Goal: Task Accomplishment & Management: Complete application form

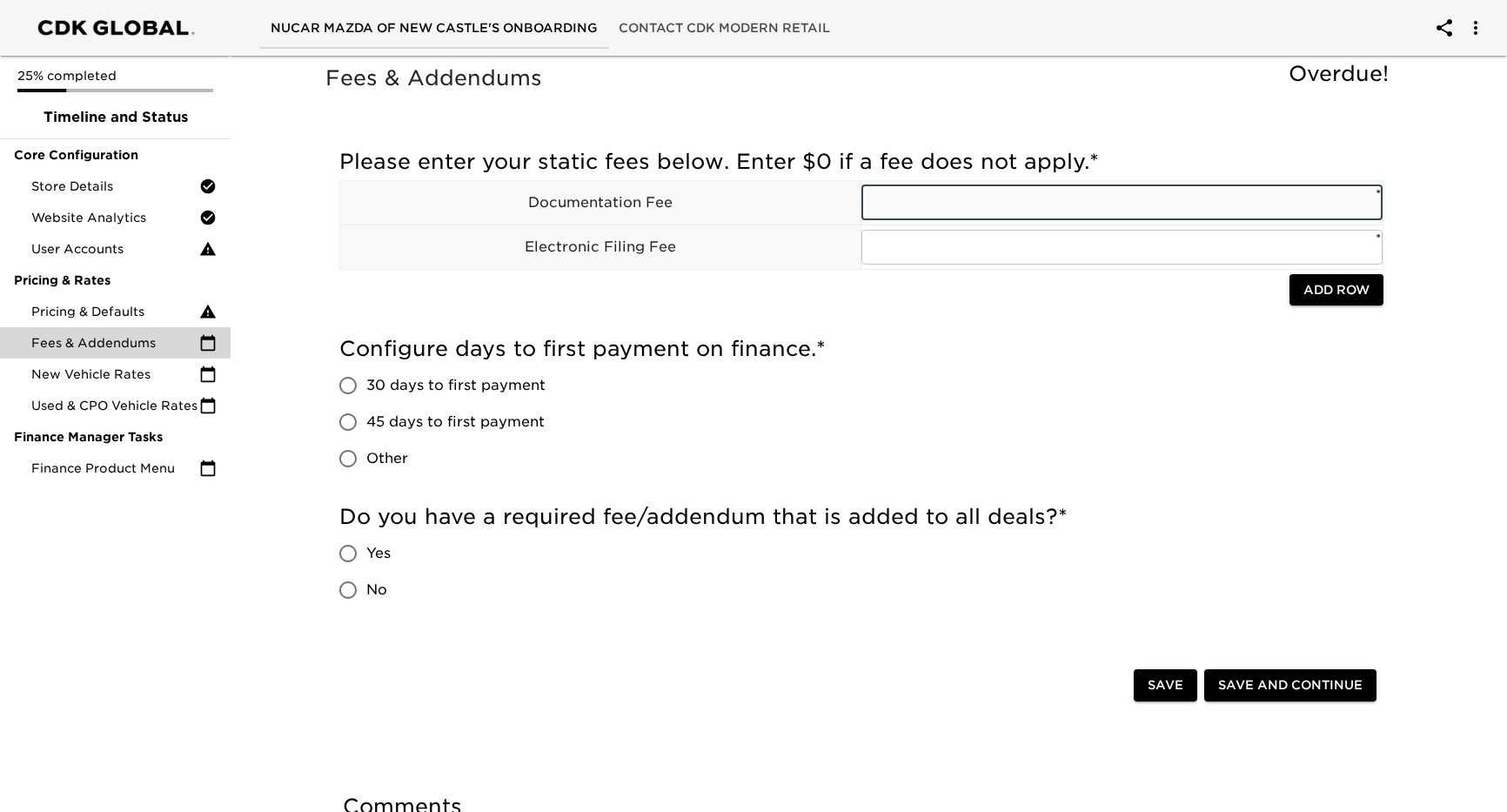
click at [925, 204] on input "text" at bounding box center [1121, 202] width 521 height 35
type input "474.00"
click at [351, 415] on input "45 days to first payment" at bounding box center [348, 422] width 37 height 37
radio input "true"
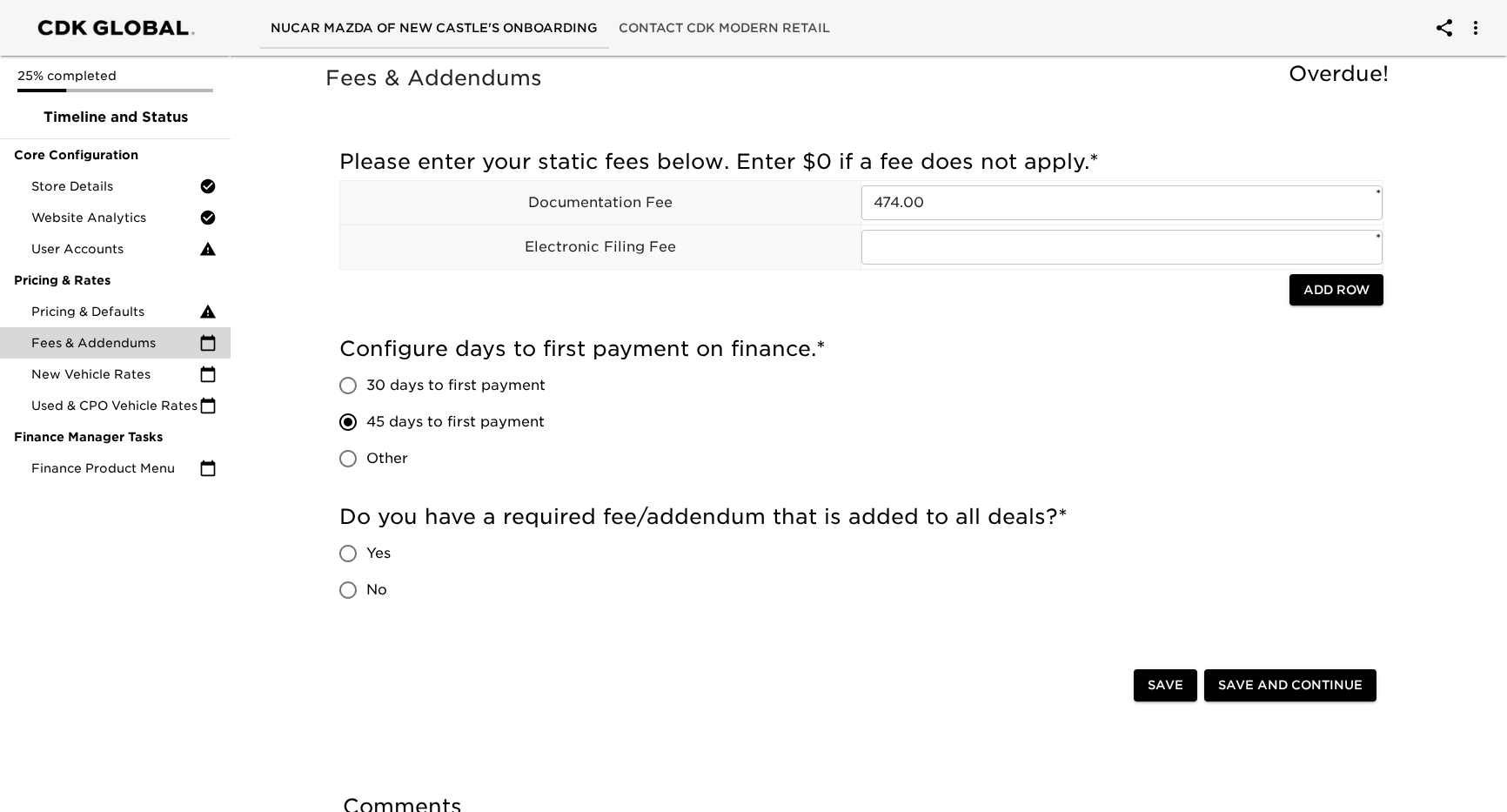
click at [345, 593] on input "No" at bounding box center [348, 590] width 37 height 37
radio input "true"
click at [1308, 688] on span "Save and Continue" at bounding box center [1290, 684] width 145 height 22
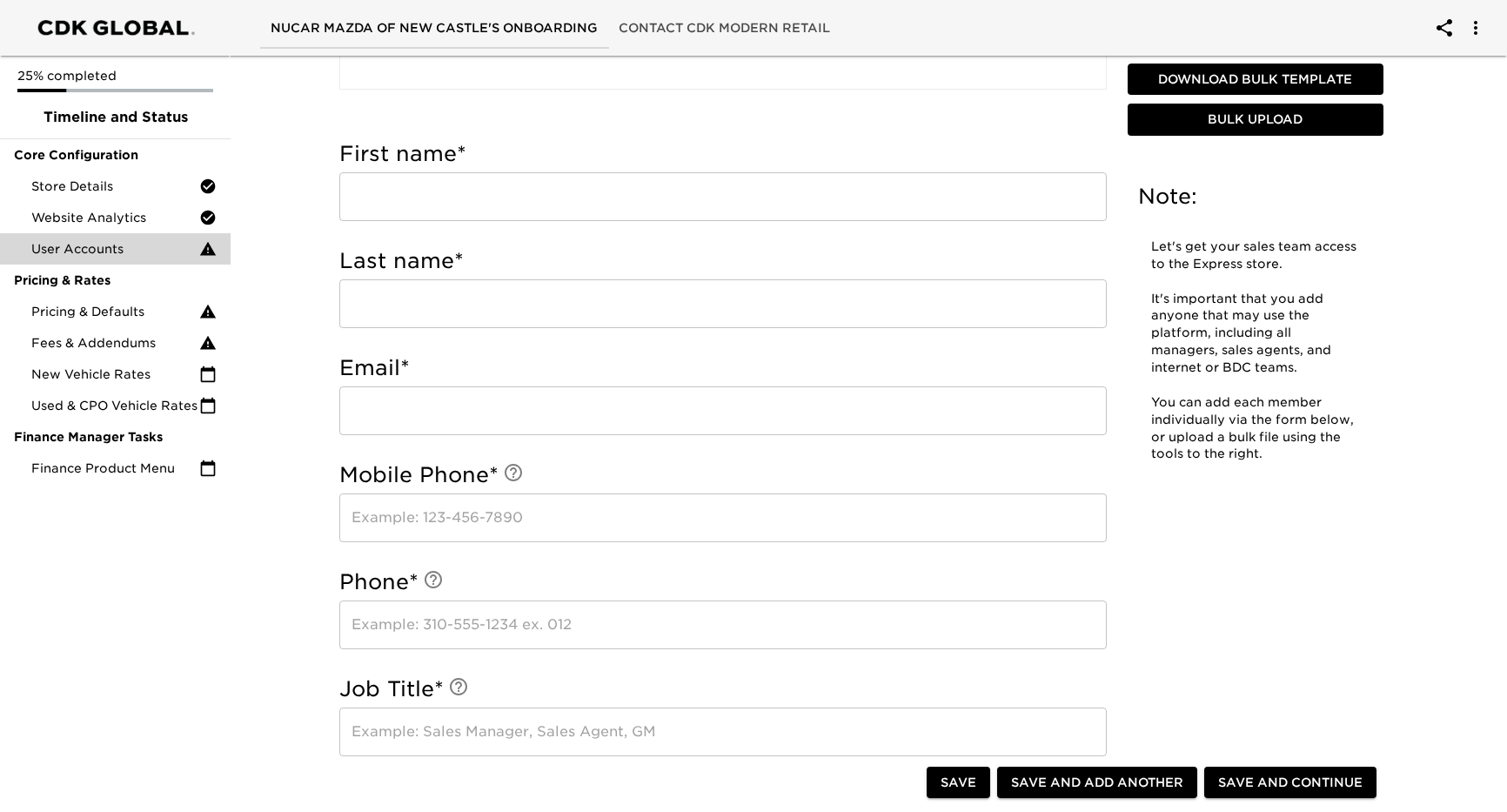
scroll to position [870, 0]
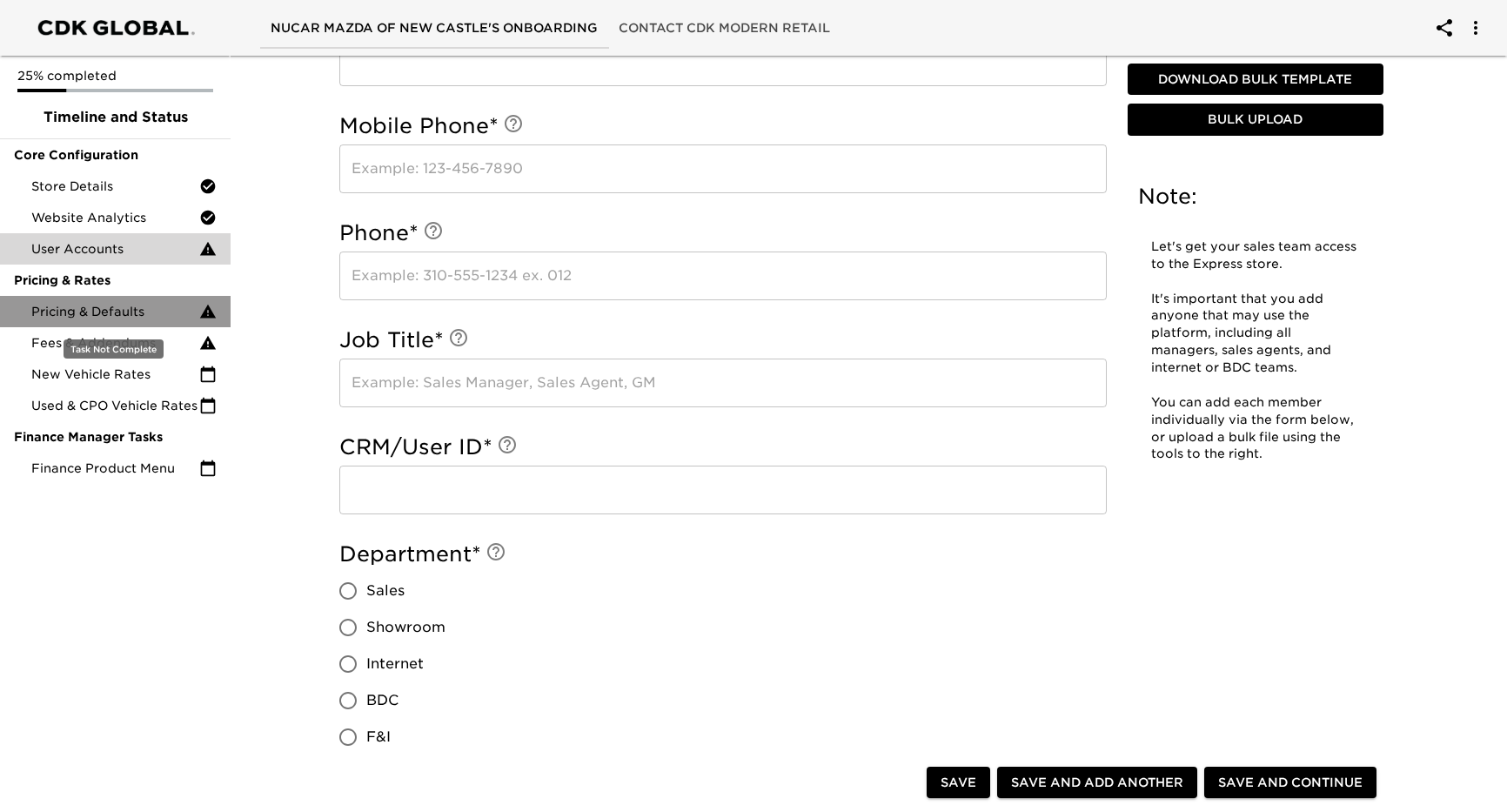
click at [80, 305] on span "Pricing & Defaults" at bounding box center [115, 311] width 168 height 17
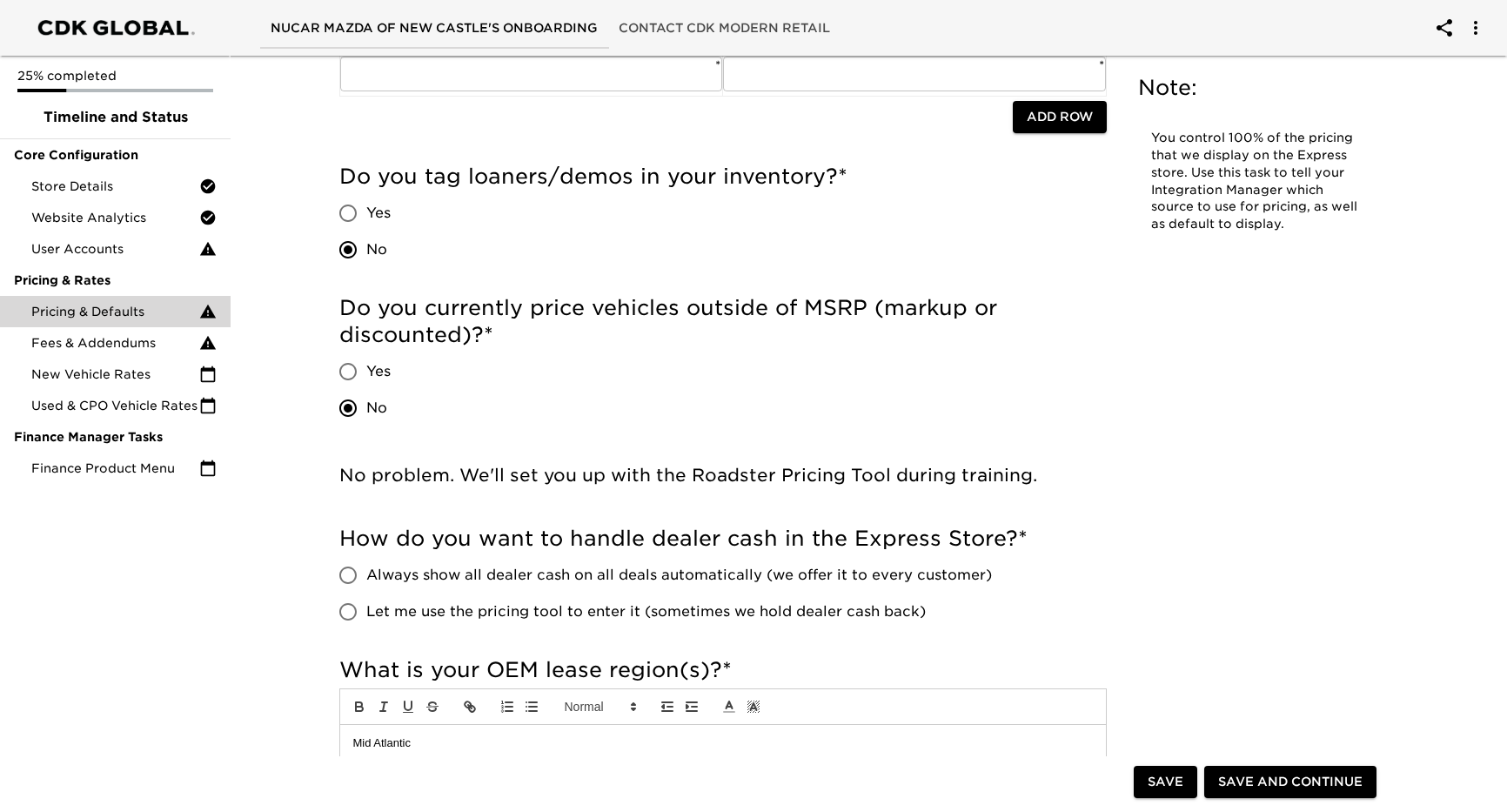
scroll to position [435, 0]
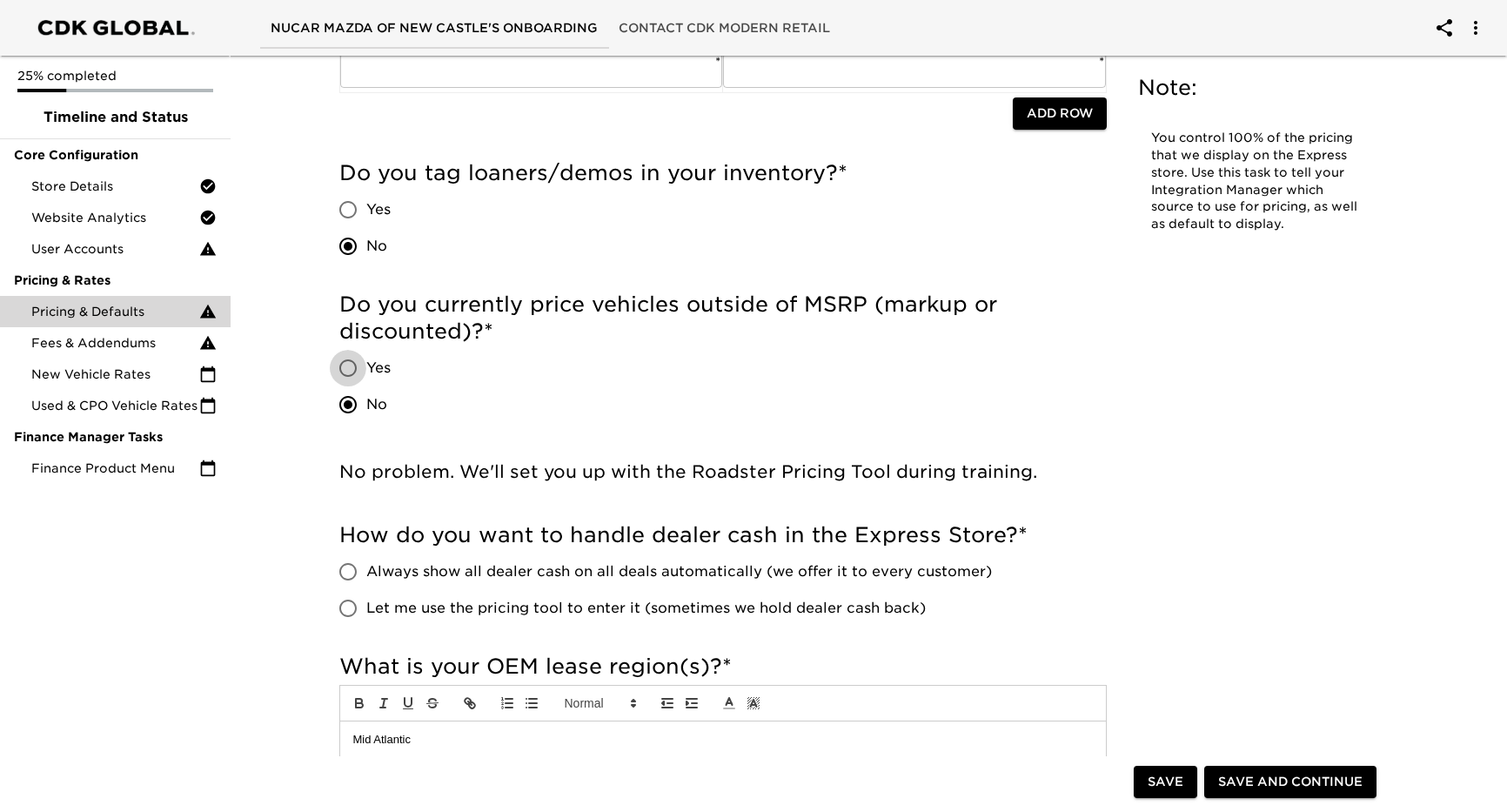
click at [350, 370] on input "Yes" at bounding box center [348, 368] width 37 height 37
radio input "true"
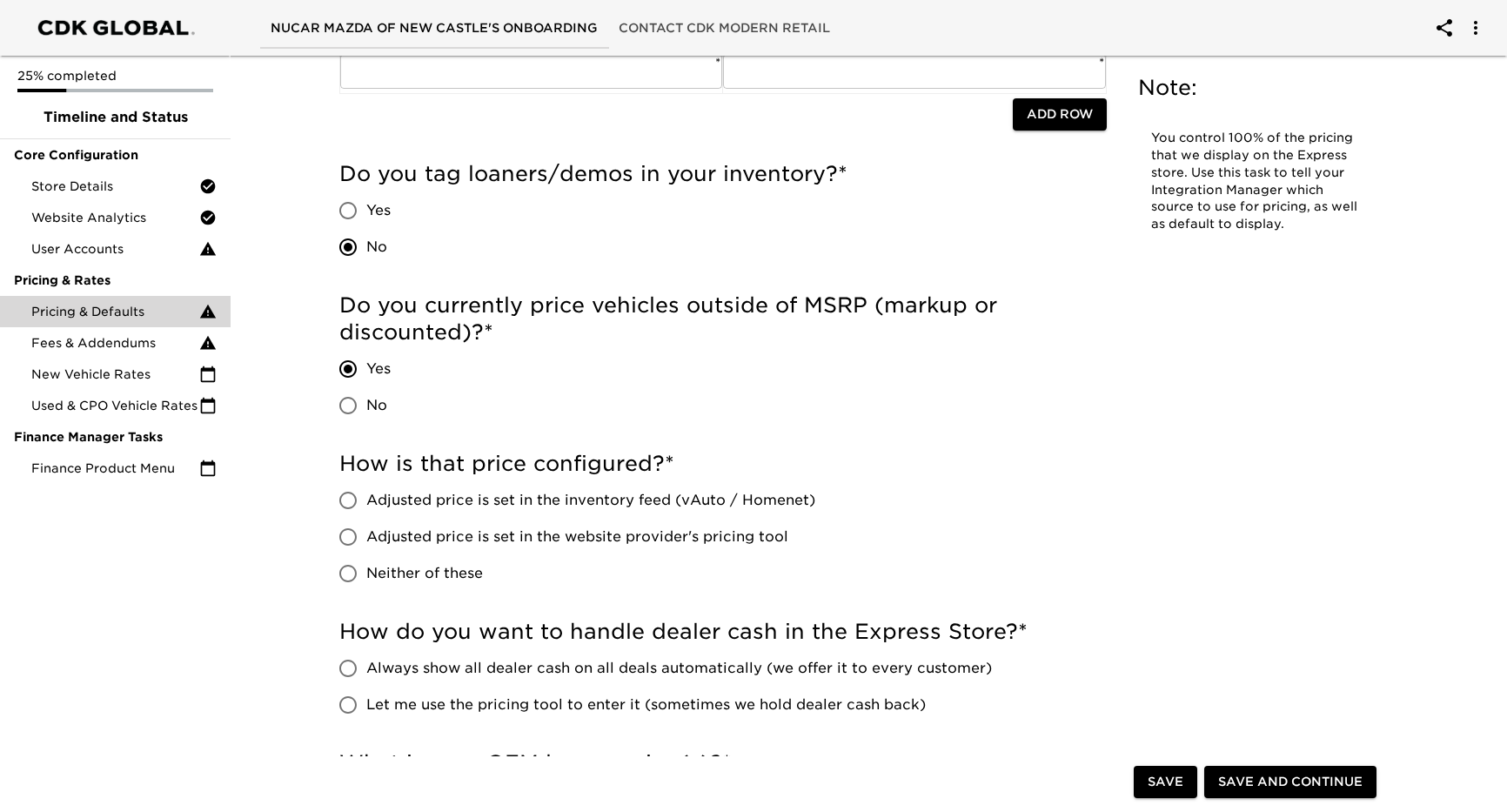
scroll to position [453, 0]
click at [349, 498] on input "Adjusted price is set in the inventory feed (vAuto / Homenet)" at bounding box center [348, 499] width 37 height 37
radio input "true"
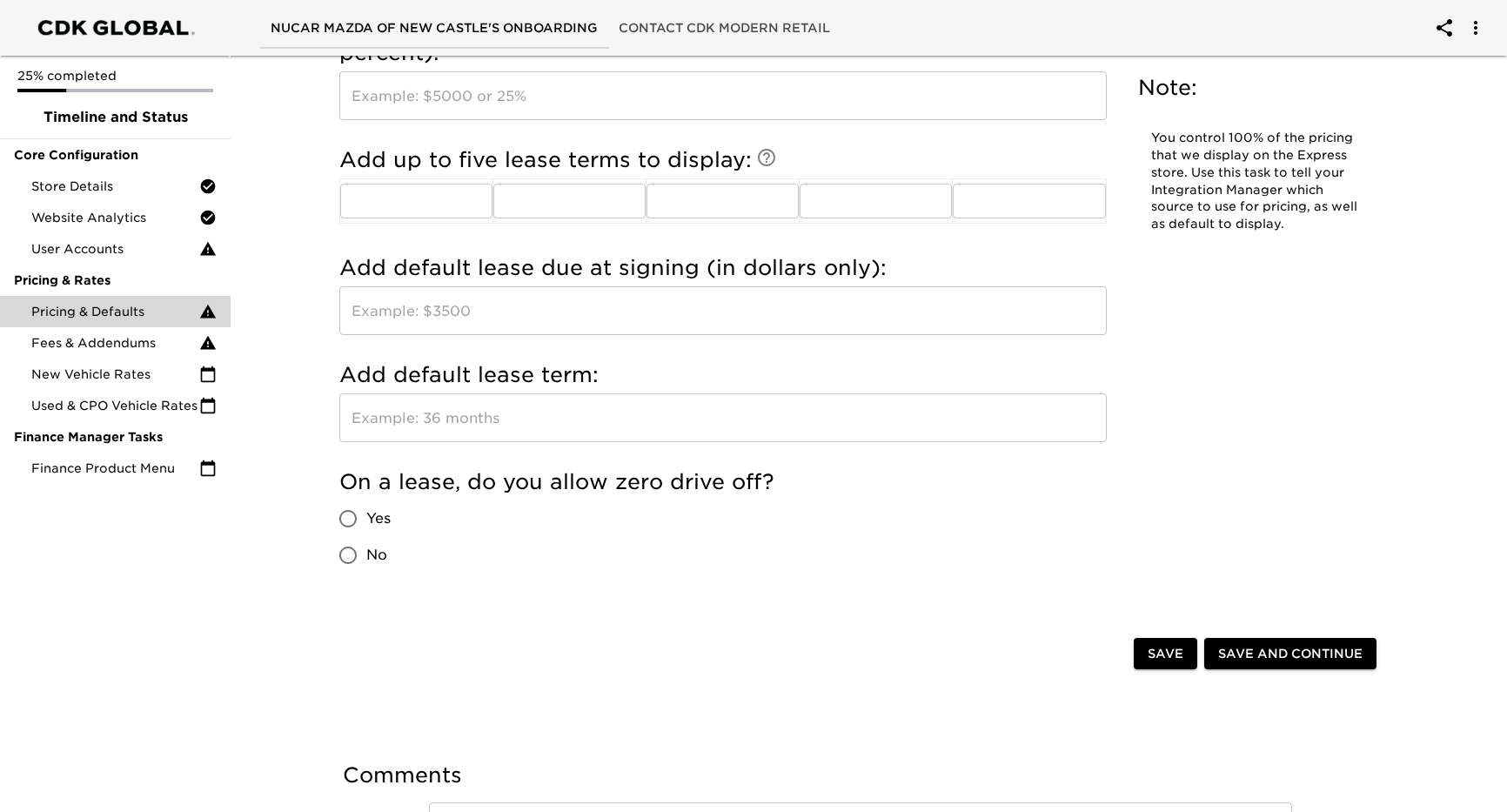
scroll to position [2105, 0]
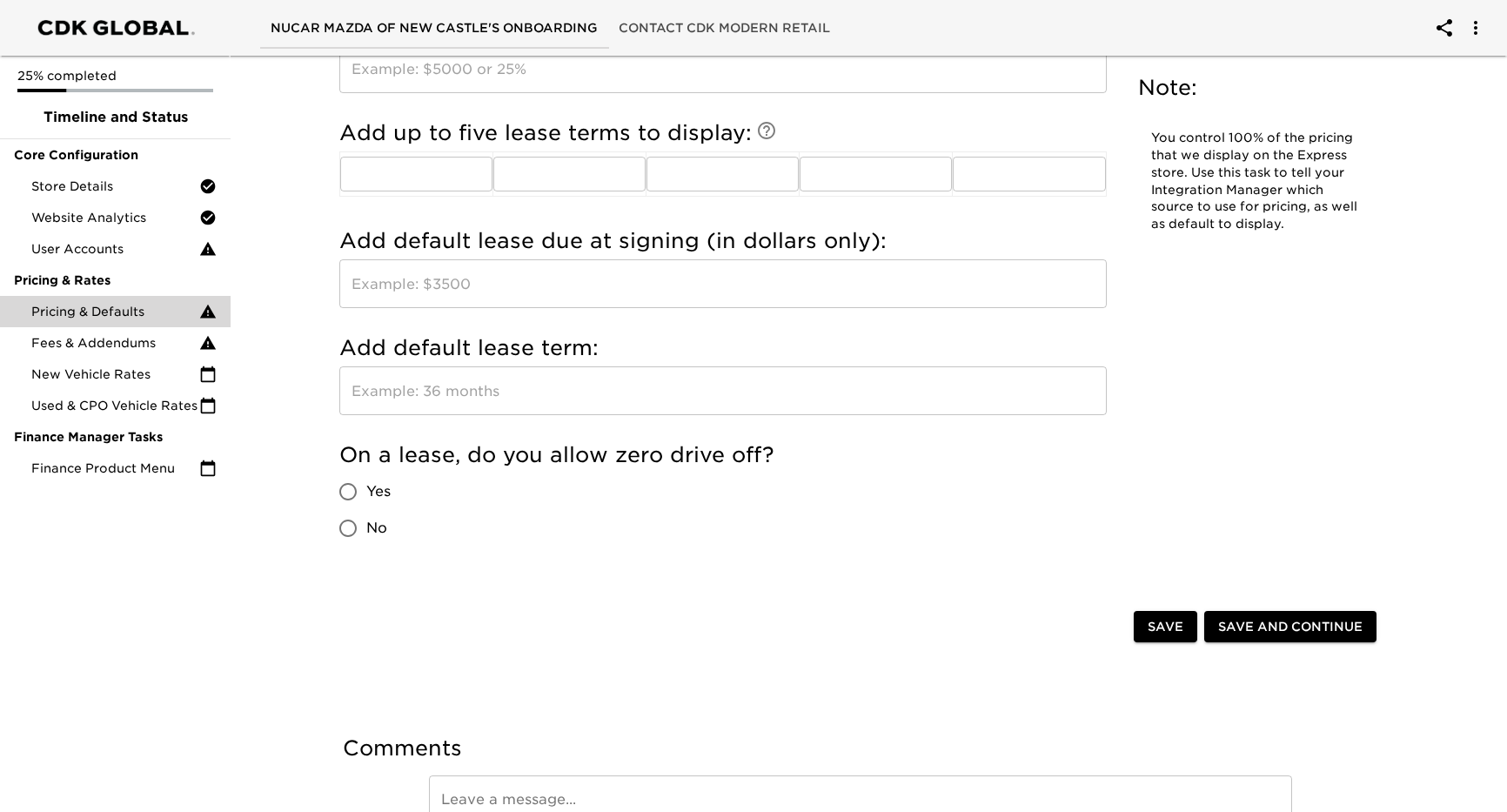
click at [473, 400] on input "text" at bounding box center [723, 390] width 768 height 49
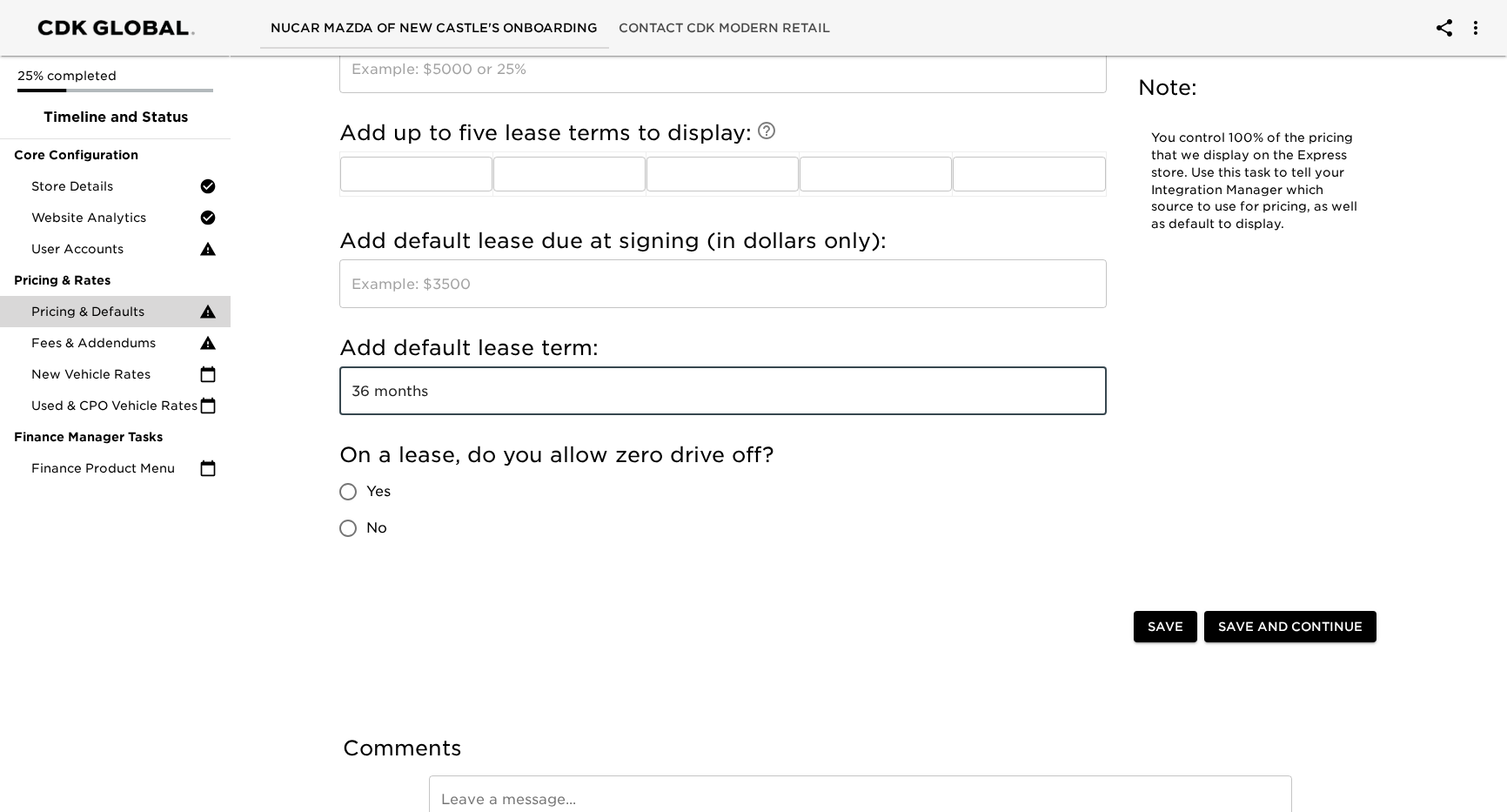
type input "36 months"
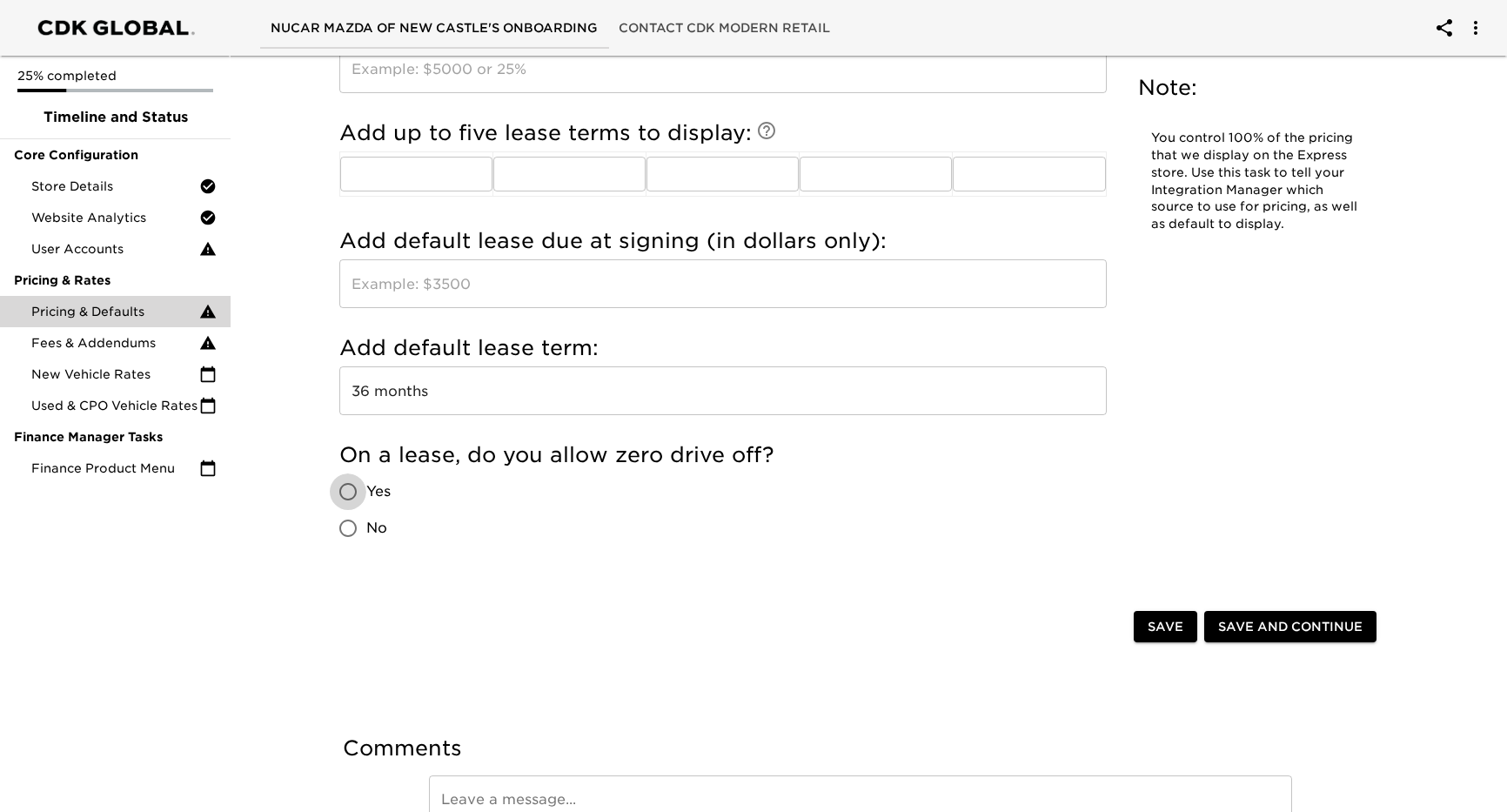
click at [344, 492] on input "Yes" at bounding box center [348, 492] width 37 height 37
radio input "true"
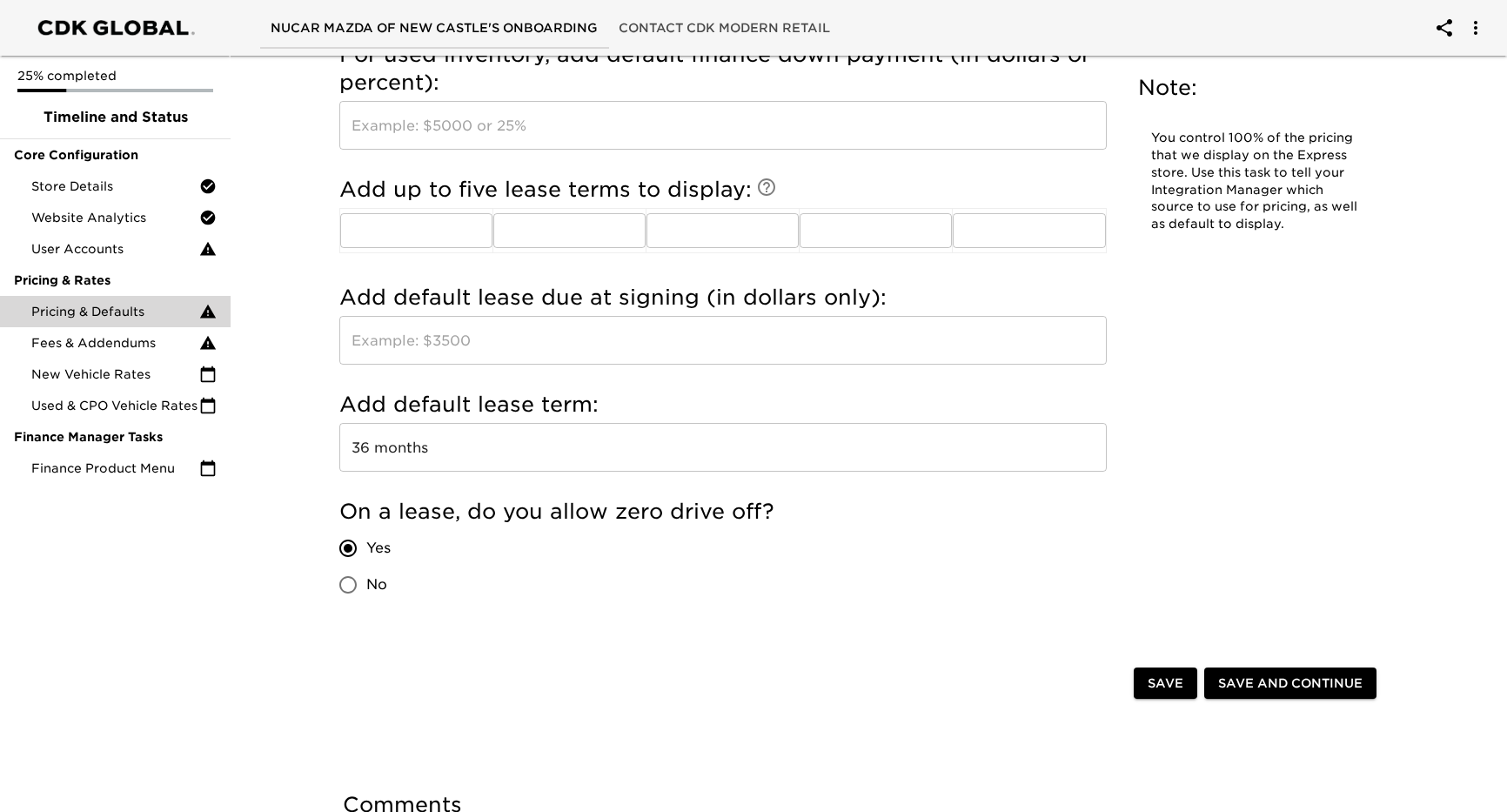
scroll to position [2018, 0]
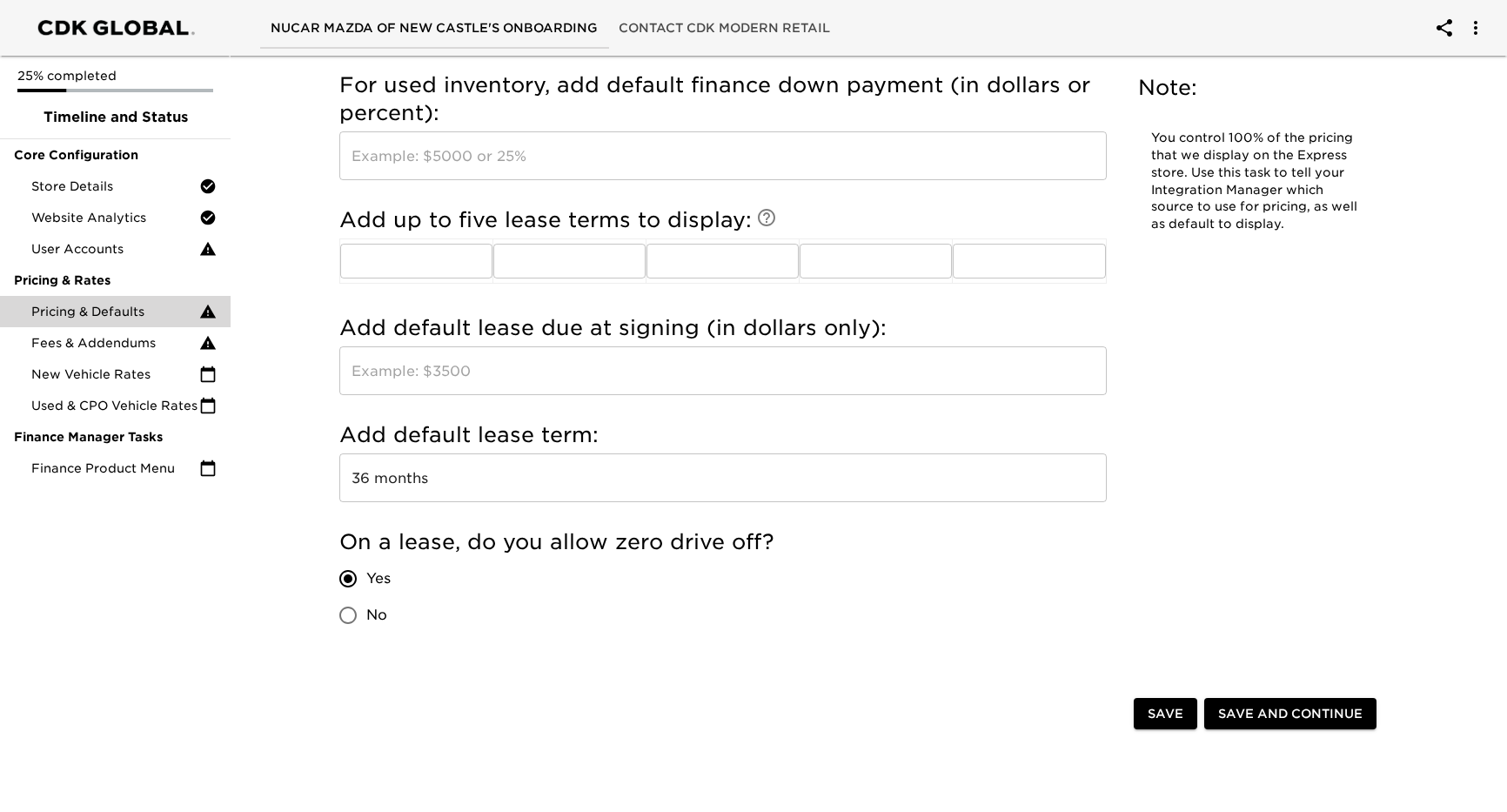
click at [507, 373] on input "text" at bounding box center [723, 371] width 768 height 49
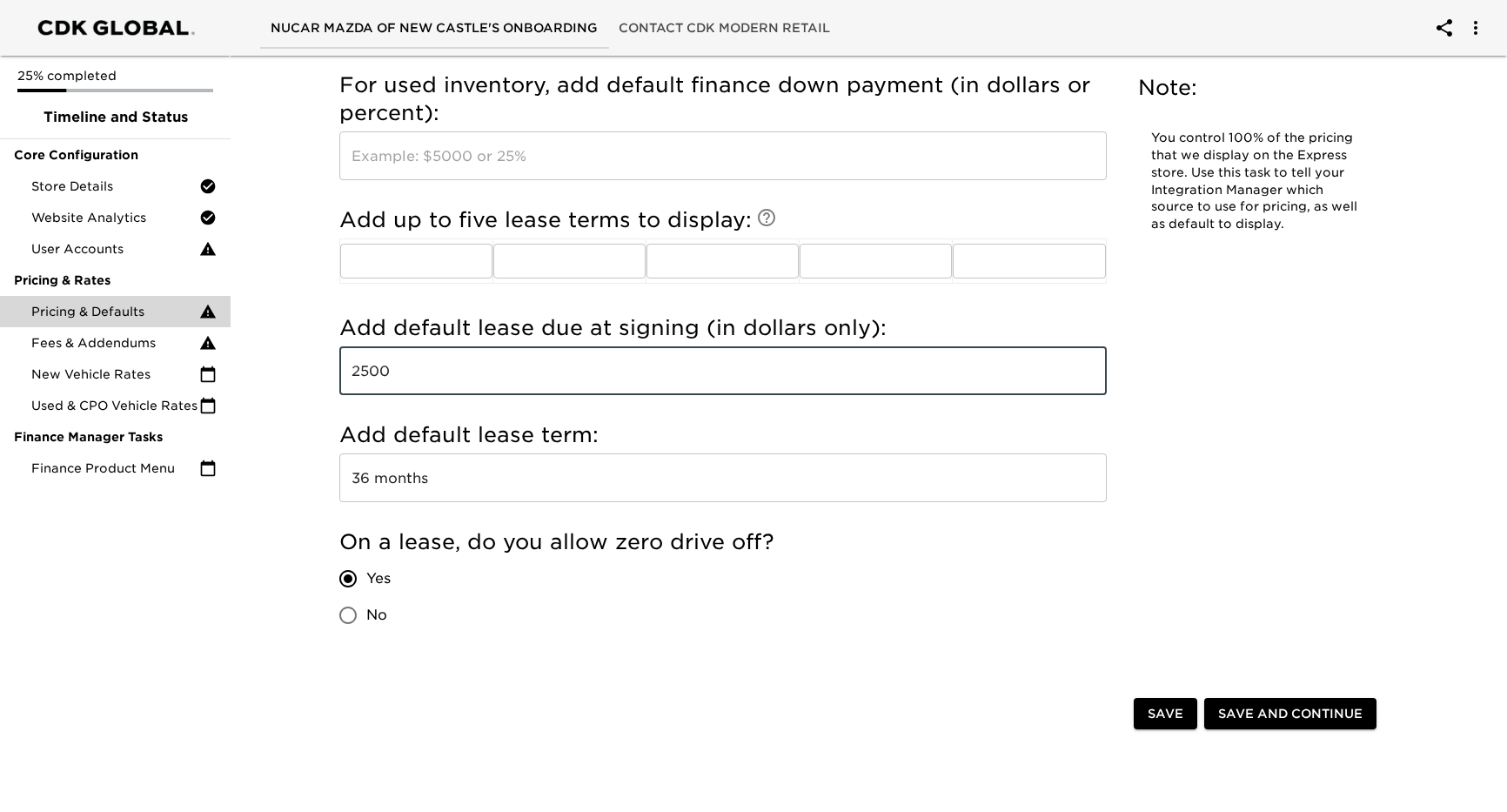
type input "2500"
click at [1171, 719] on span "Save" at bounding box center [1166, 714] width 36 height 22
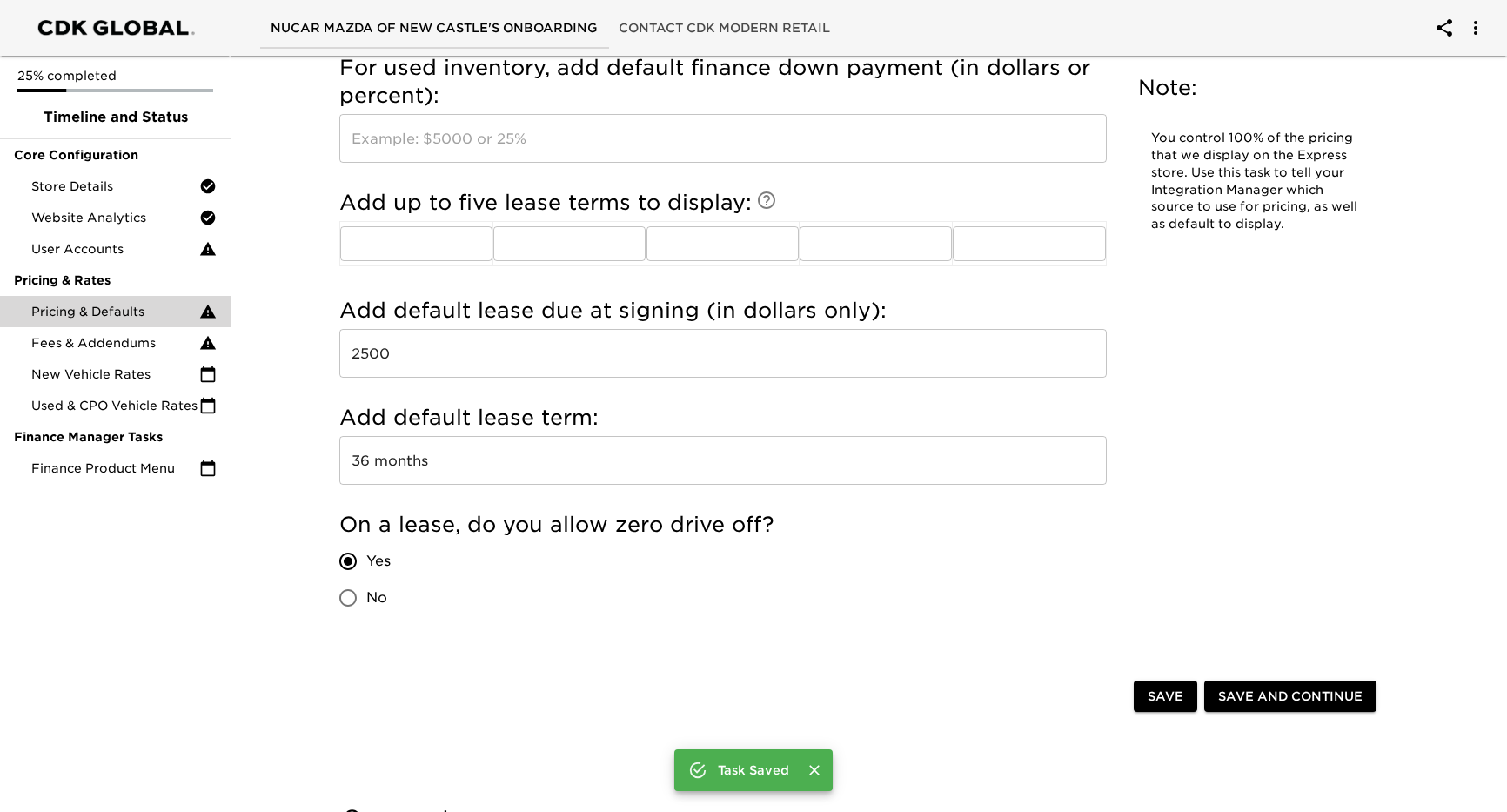
scroll to position [2001, 0]
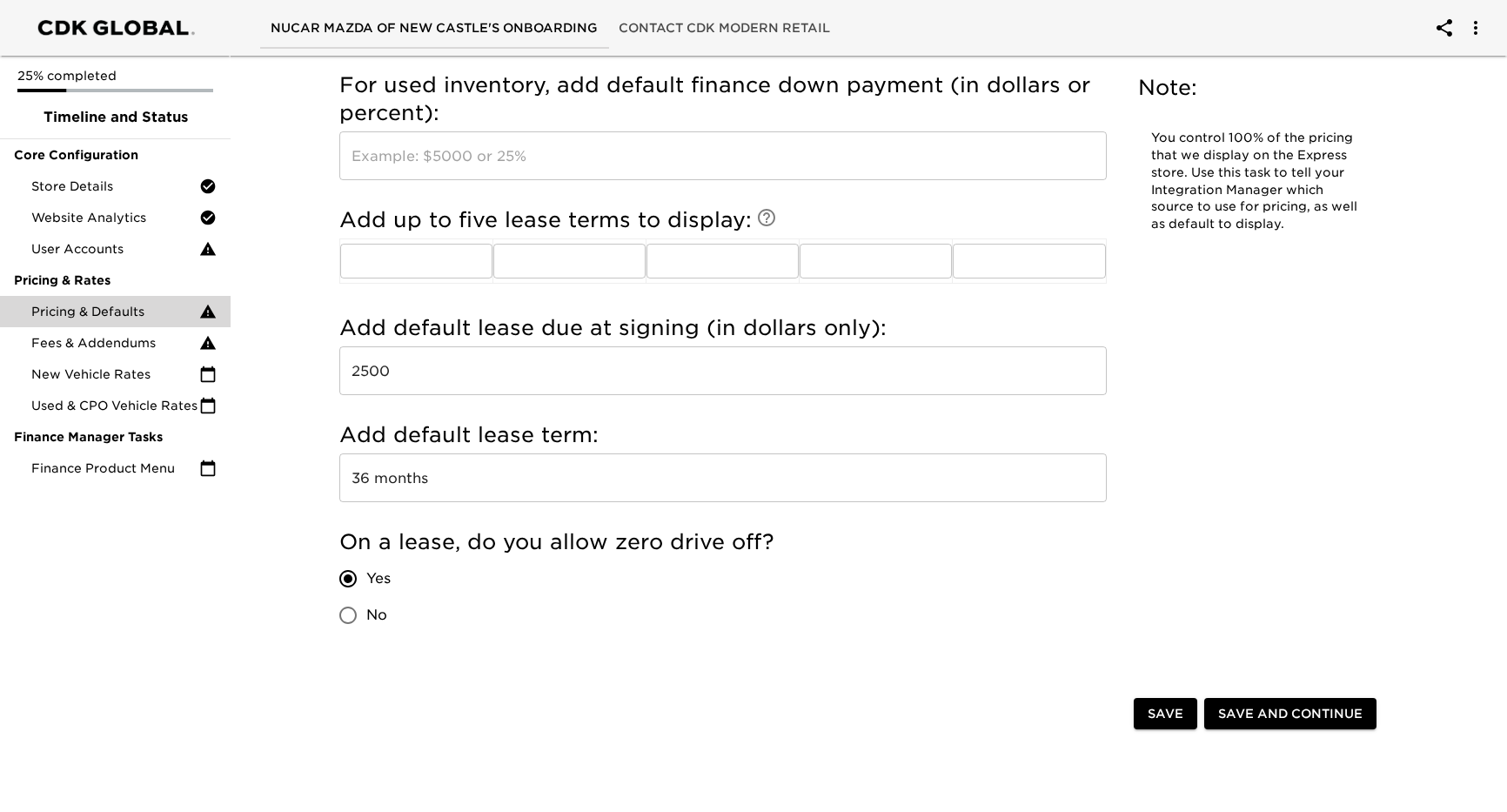
click at [1273, 711] on span "Save and Continue" at bounding box center [1290, 714] width 145 height 22
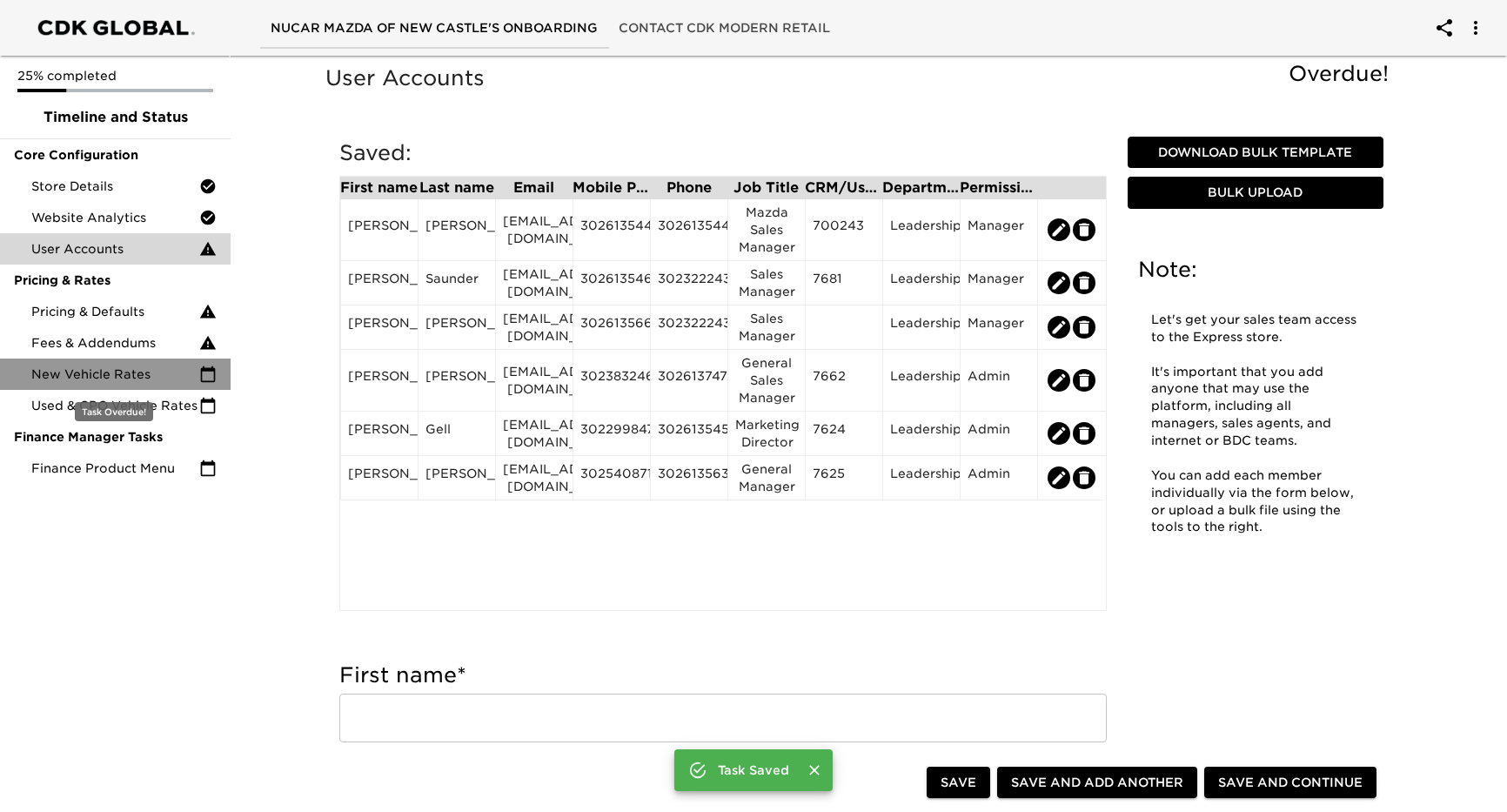
click at [122, 369] on span "New Vehicle Rates" at bounding box center [115, 374] width 168 height 17
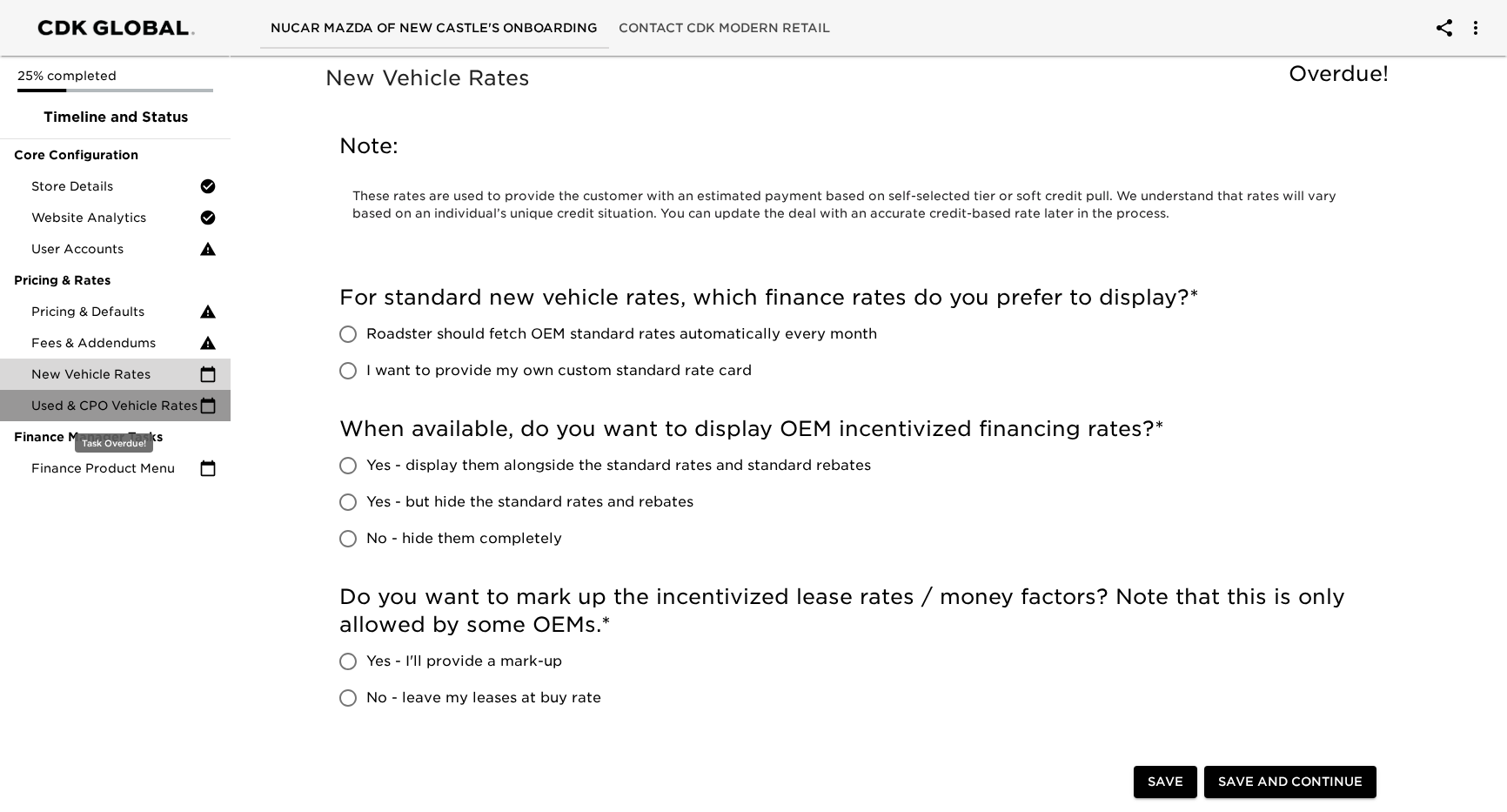
click at [114, 400] on span "Used & CPO Vehicle Rates" at bounding box center [115, 406] width 168 height 17
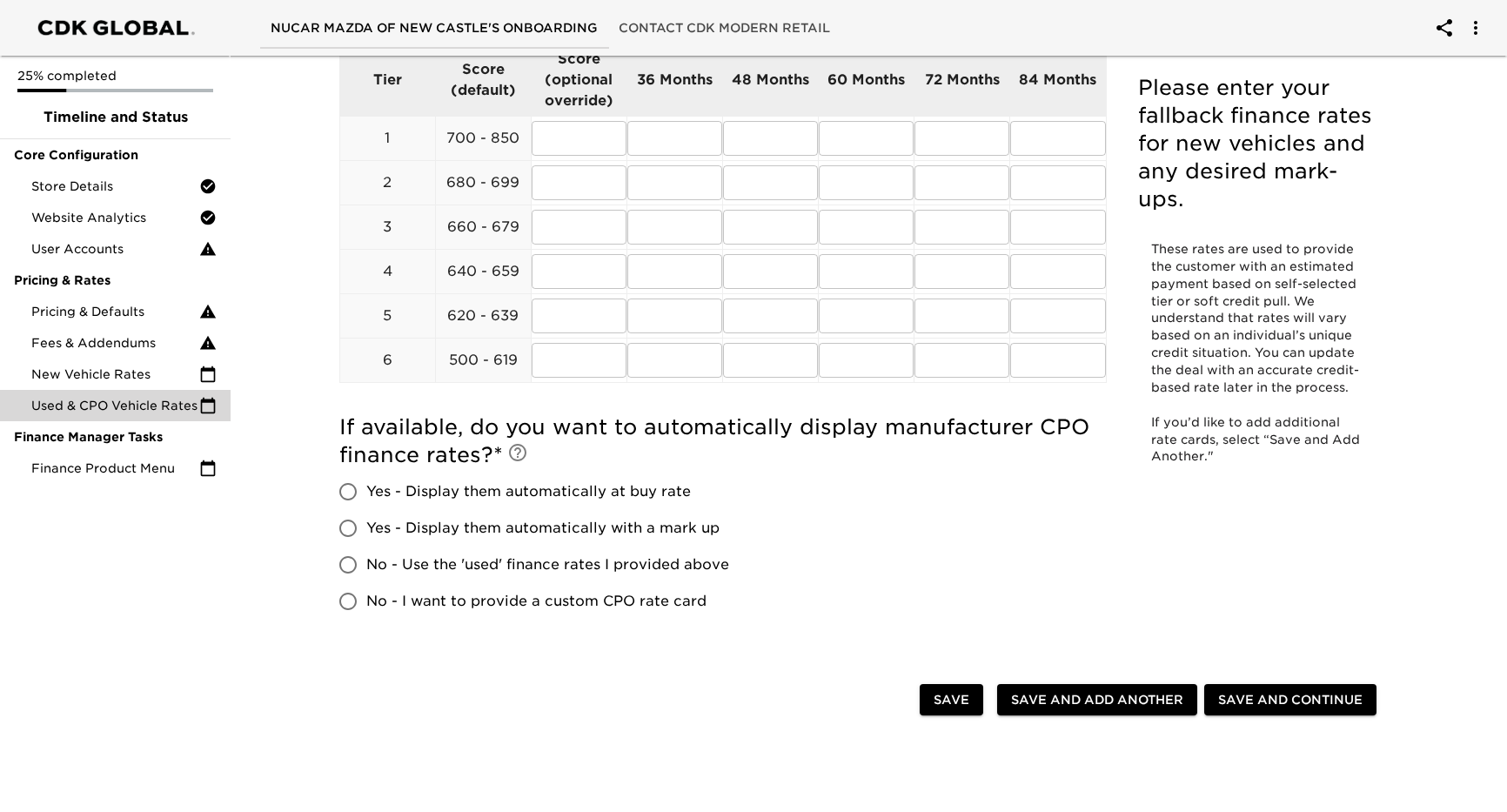
scroll to position [428, 0]
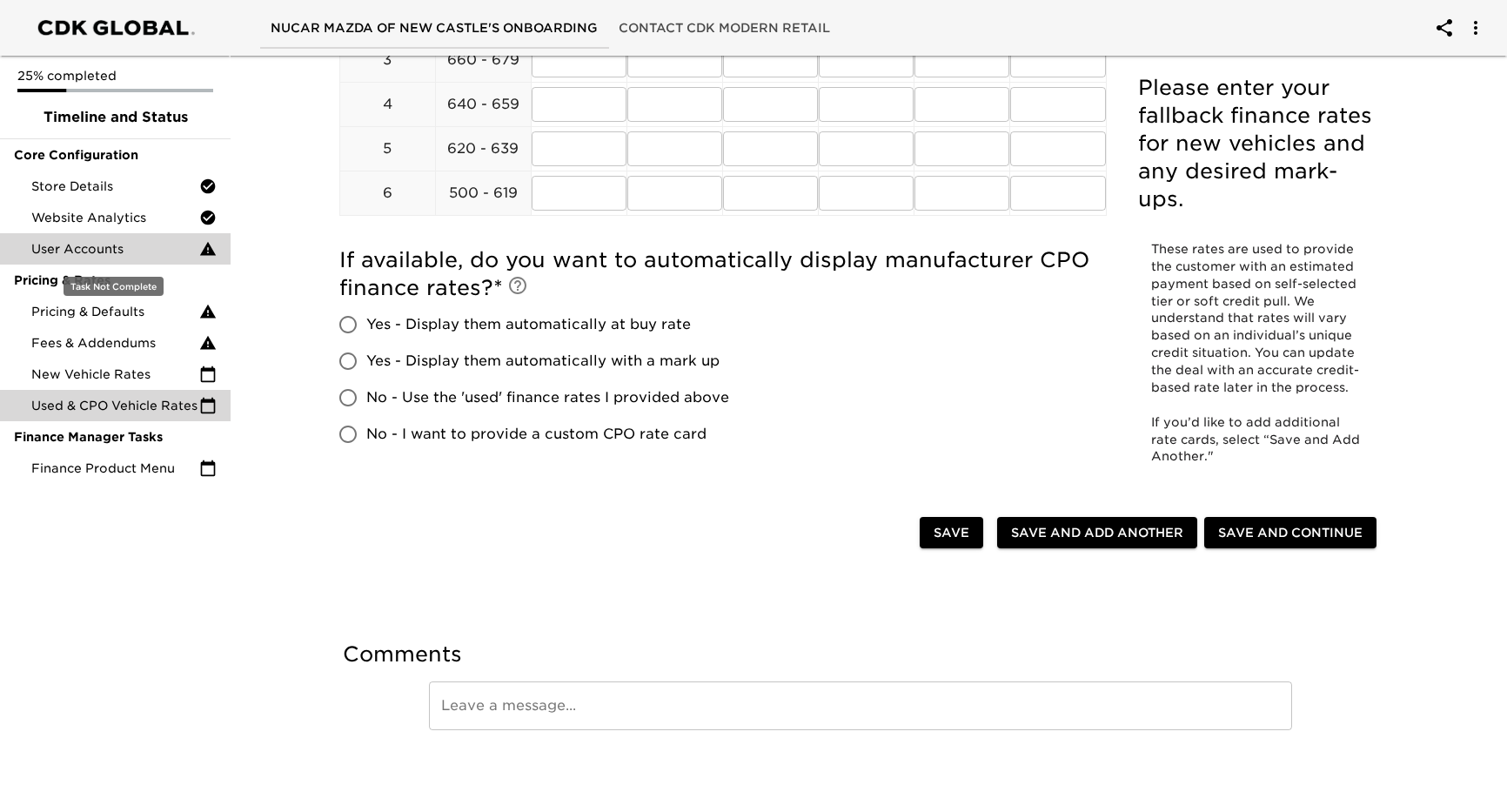
click at [103, 244] on span "User Accounts" at bounding box center [115, 249] width 168 height 17
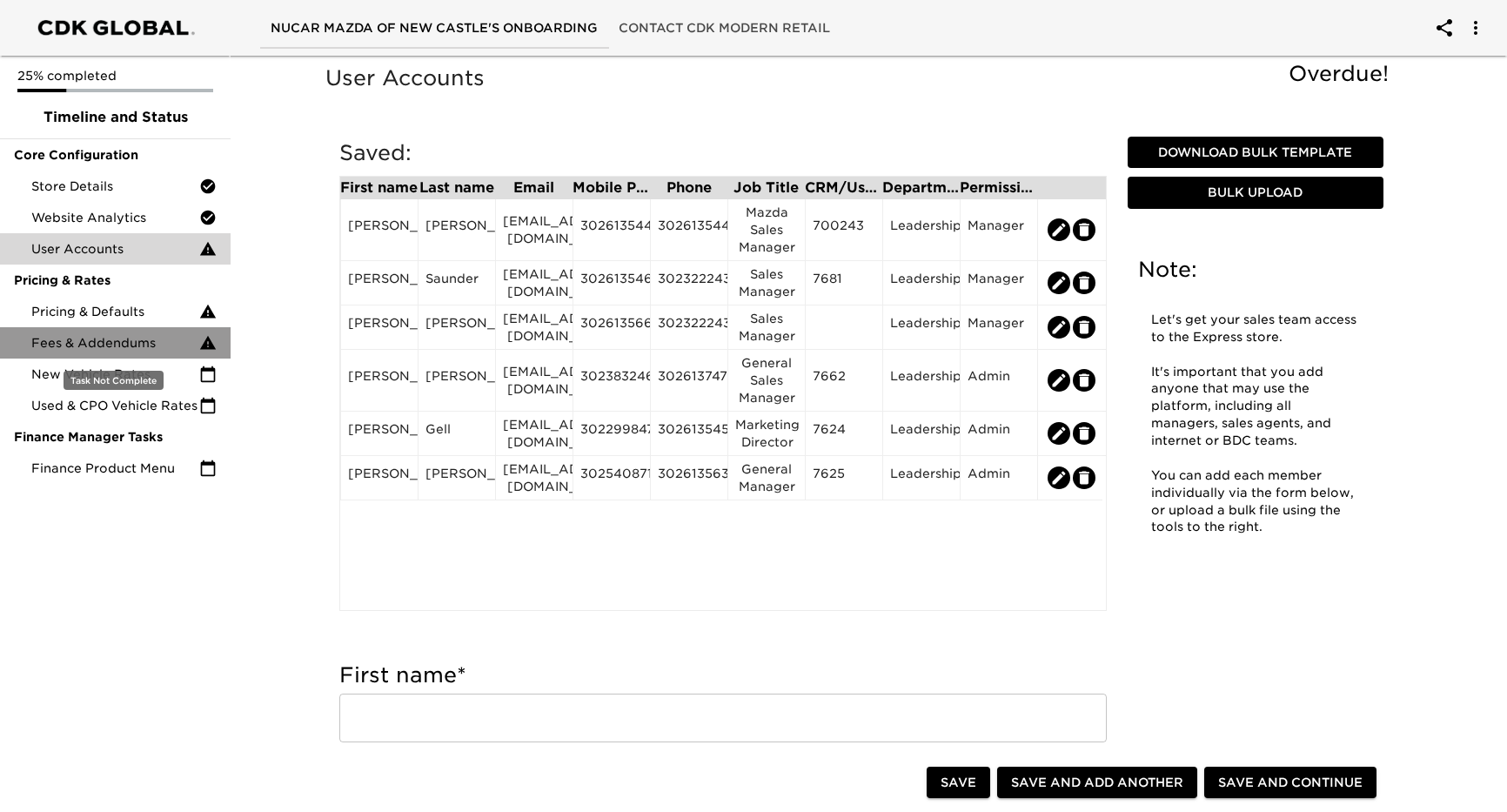
click at [126, 348] on span "Fees & Addendums" at bounding box center [115, 342] width 168 height 17
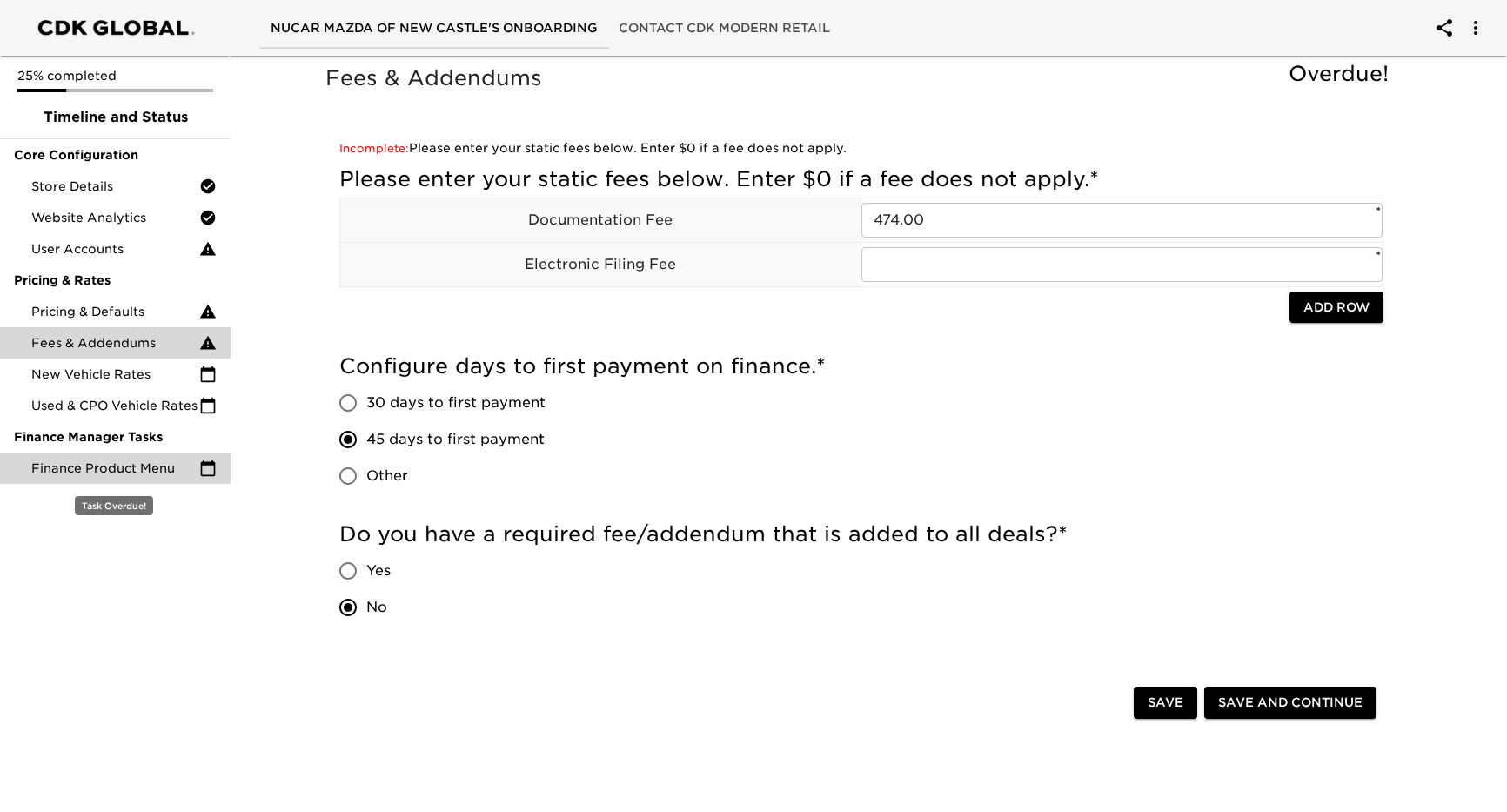
click at [167, 471] on span "Finance Product Menu" at bounding box center [115, 468] width 168 height 17
